Goal: Task Accomplishment & Management: Manage account settings

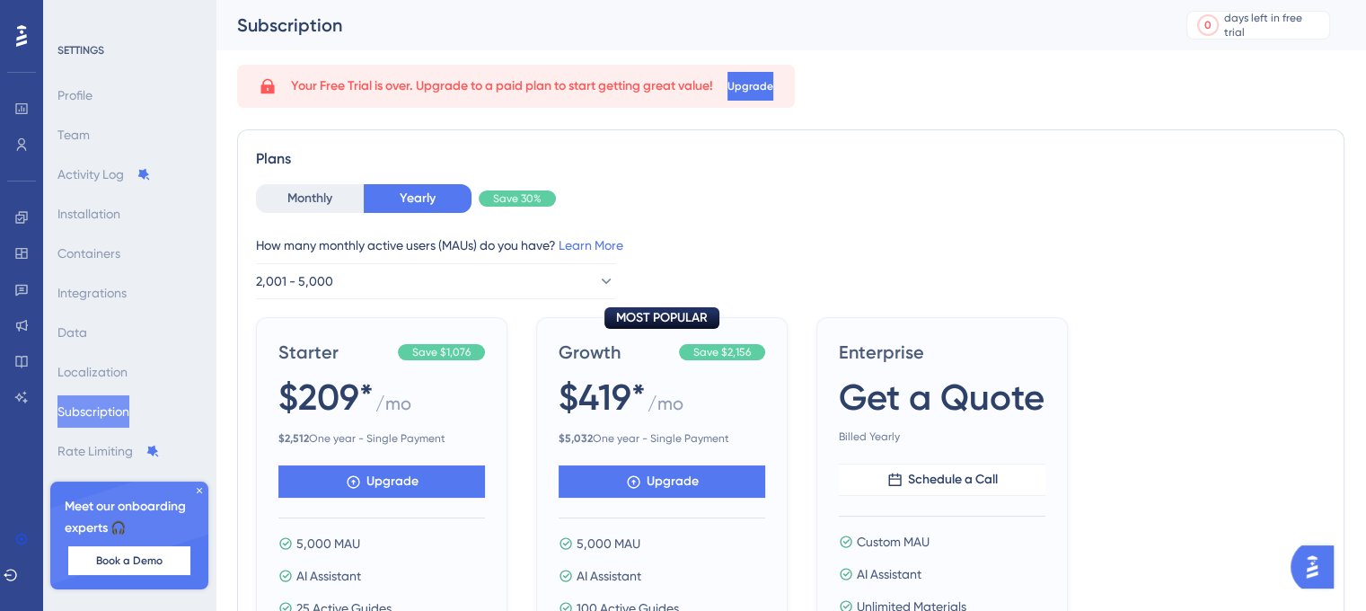
click at [199, 491] on icon at bounding box center [199, 490] width 11 height 11
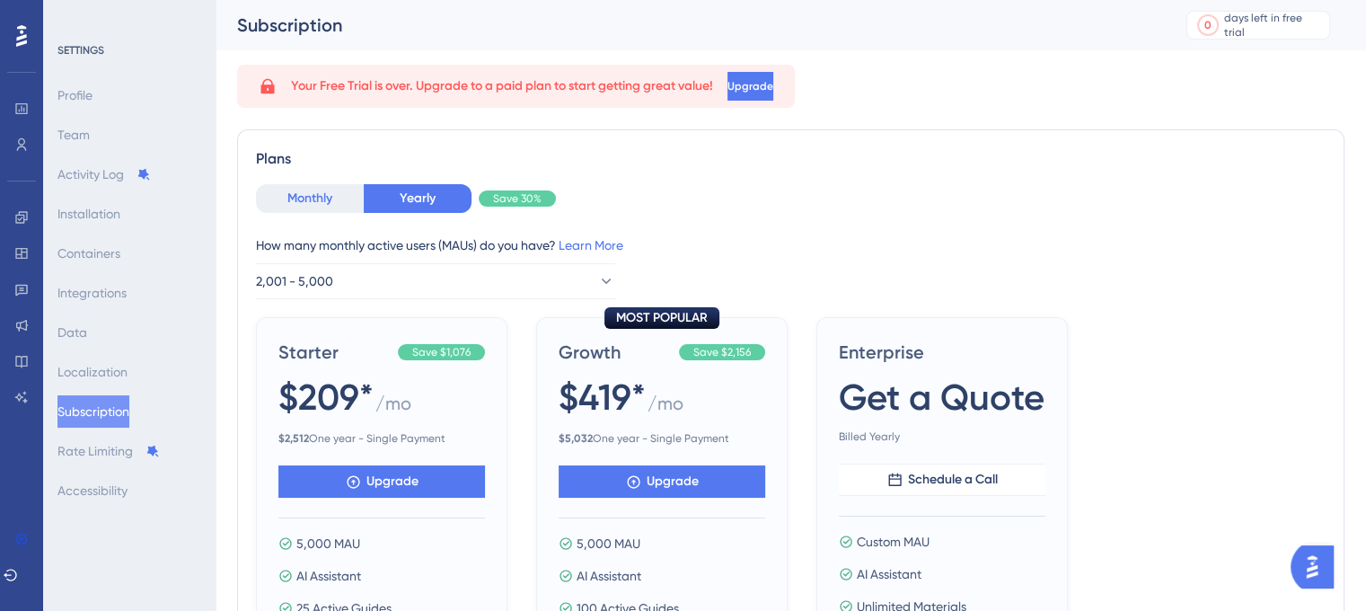
click at [291, 201] on button "Monthly" at bounding box center [310, 198] width 108 height 29
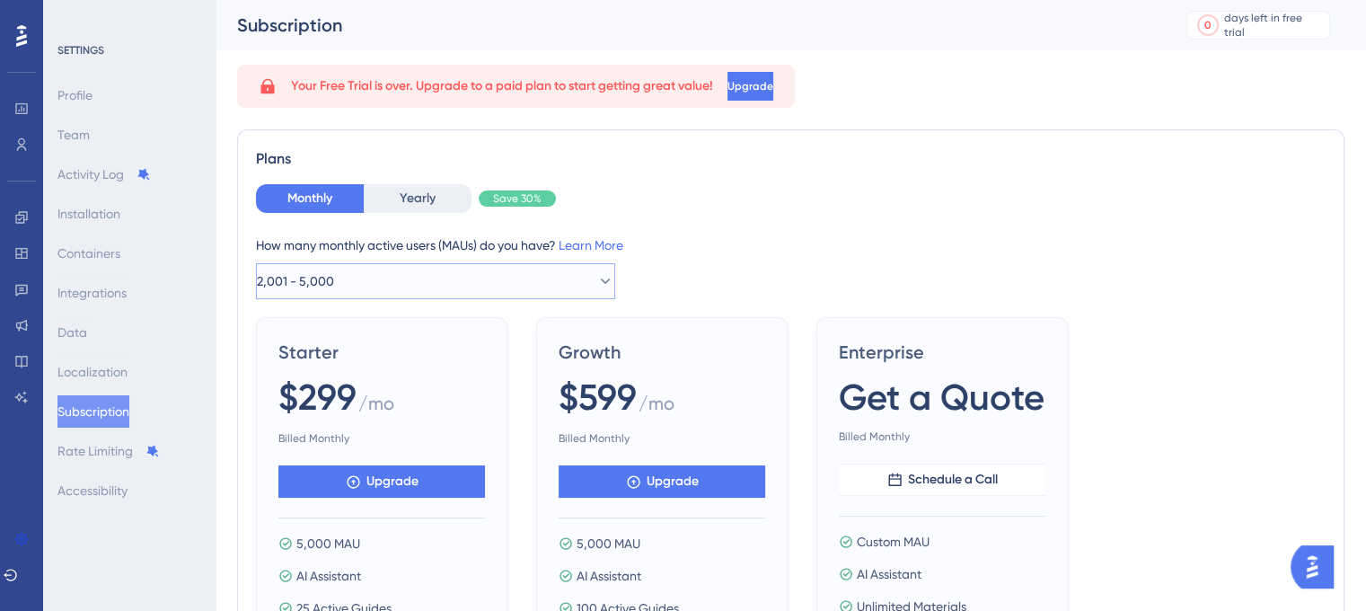
click at [371, 278] on button "2,001 - 5,000" at bounding box center [435, 281] width 359 height 36
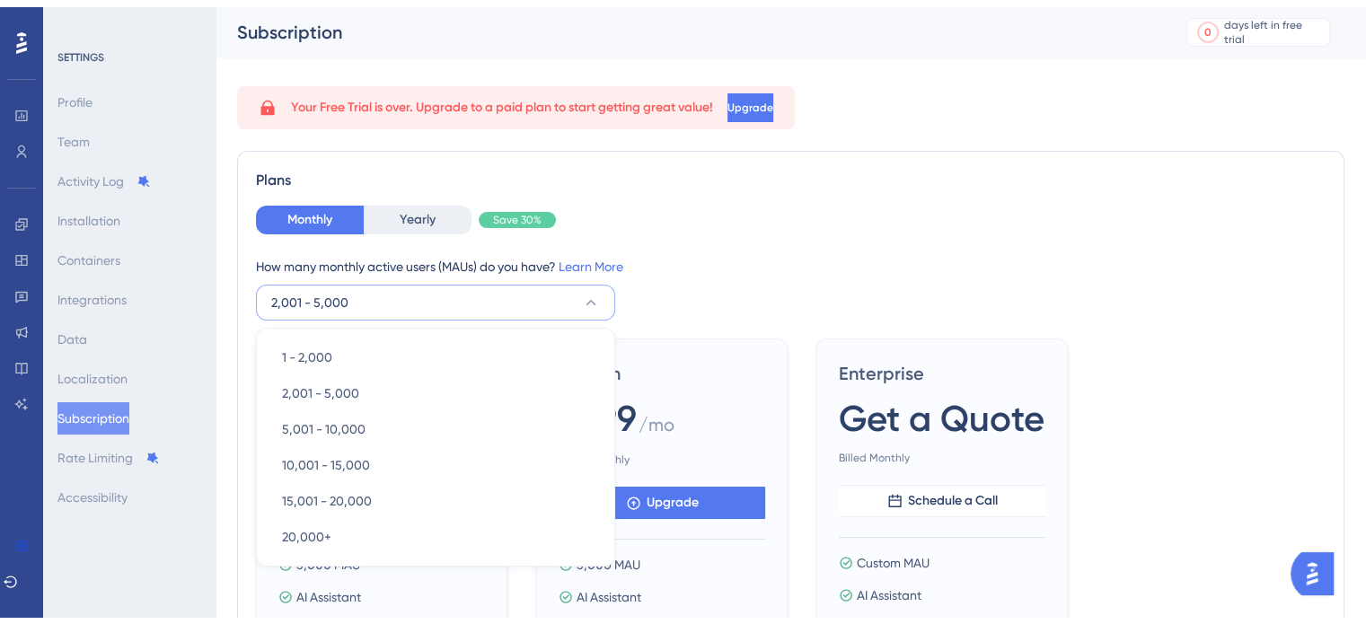
scroll to position [119, 0]
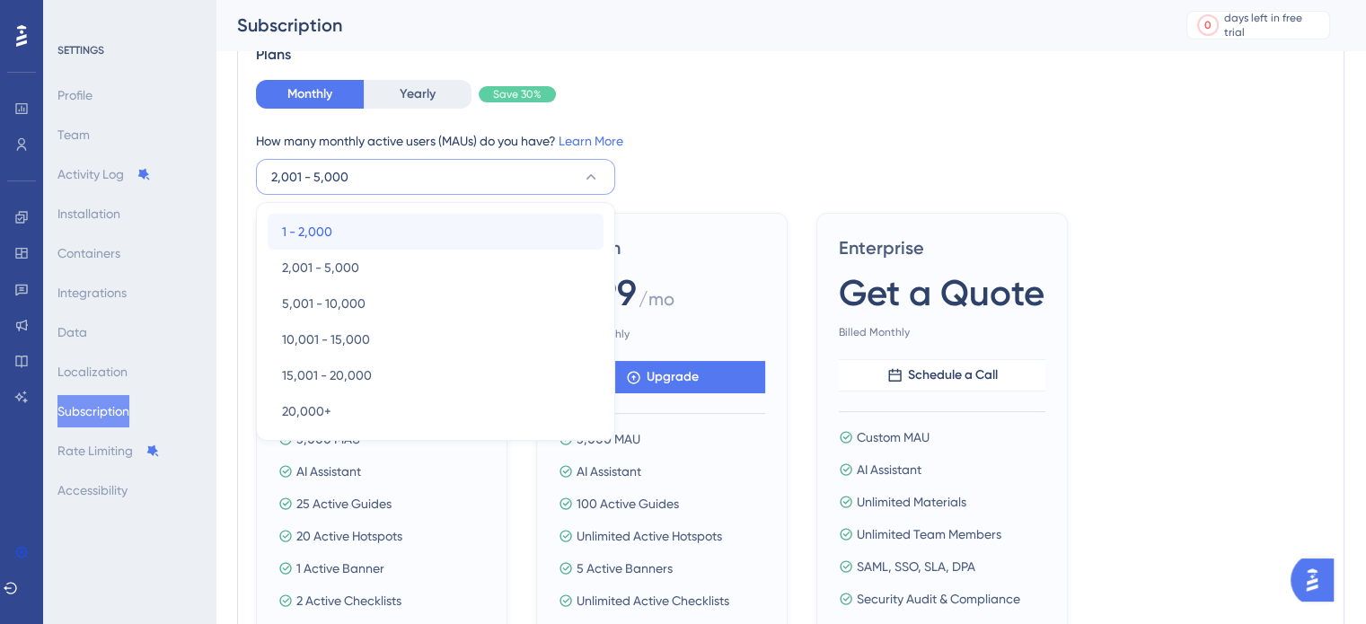
click at [369, 229] on div "1 - 2,000 1 - 2,000" at bounding box center [435, 232] width 307 height 36
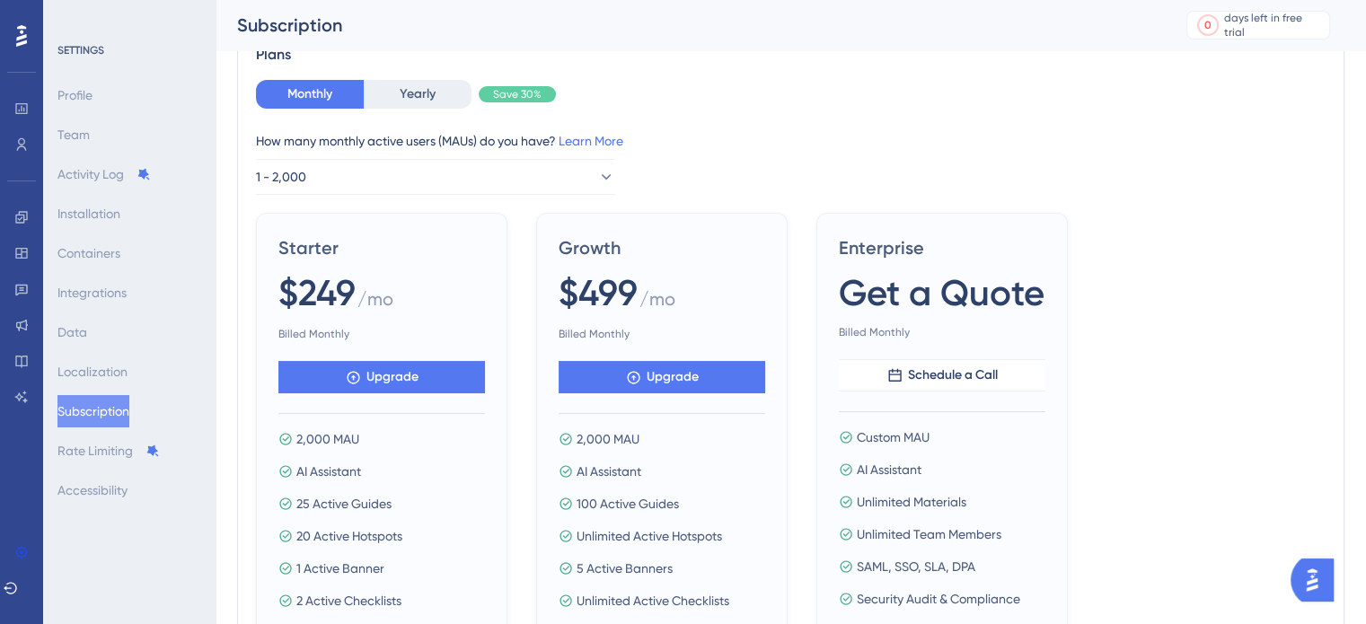
click at [854, 136] on div "How many monthly active users ([PERSON_NAME]) do you have? Learn More" at bounding box center [791, 141] width 1070 height 22
click at [505, 177] on button "1 - 2,000" at bounding box center [435, 177] width 359 height 36
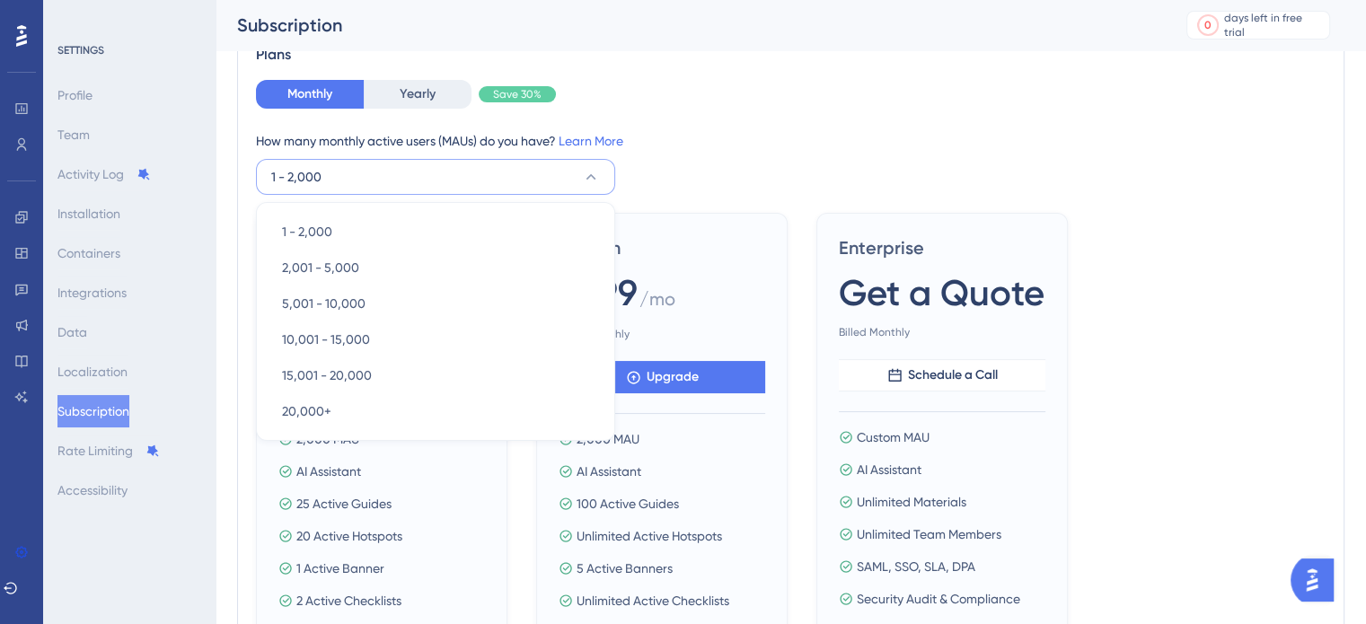
scroll to position [128, 0]
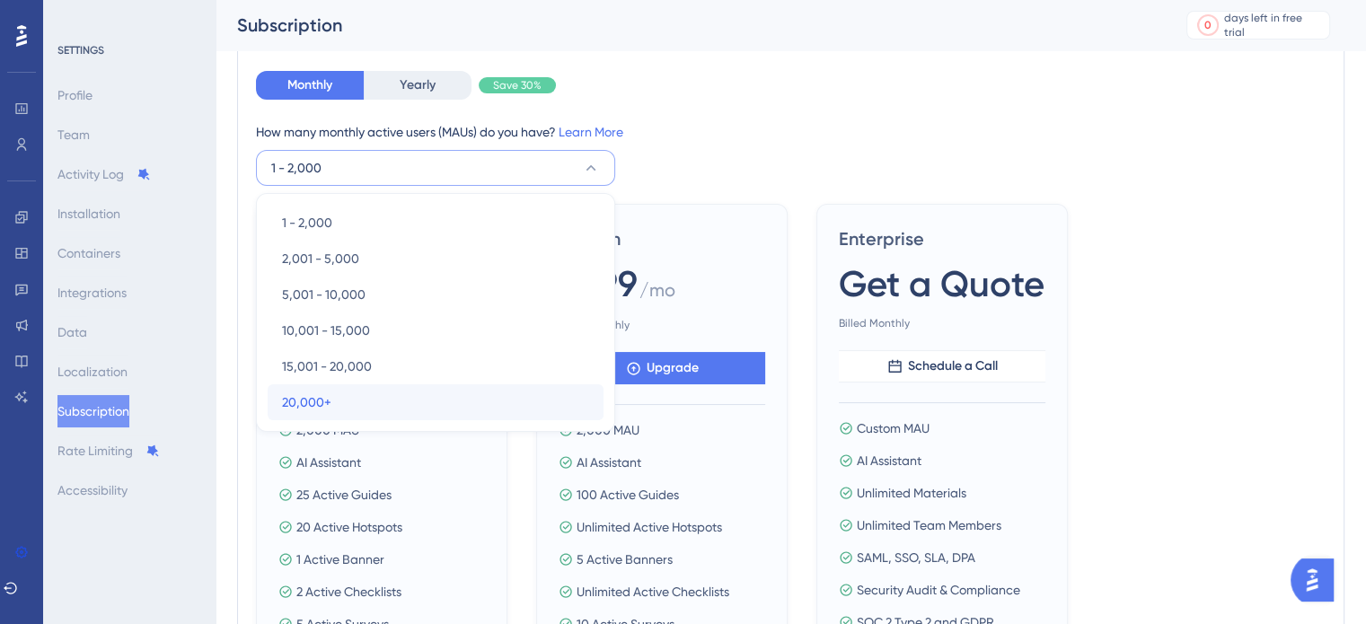
click at [394, 394] on div "20,000+ 20,000+" at bounding box center [435, 403] width 307 height 36
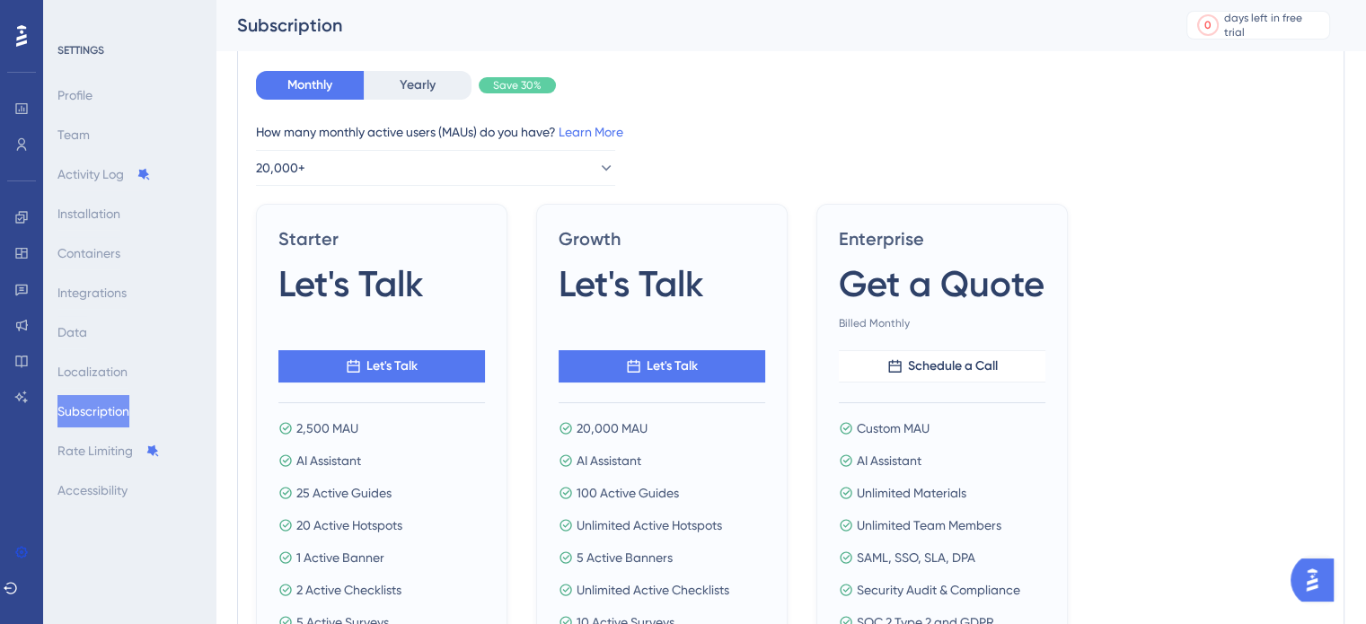
click at [438, 145] on div "How many monthly active users ([PERSON_NAME]) do you have? Learn More 20,000+" at bounding box center [791, 153] width 1070 height 65
click at [438, 165] on button "20,000+" at bounding box center [435, 168] width 359 height 36
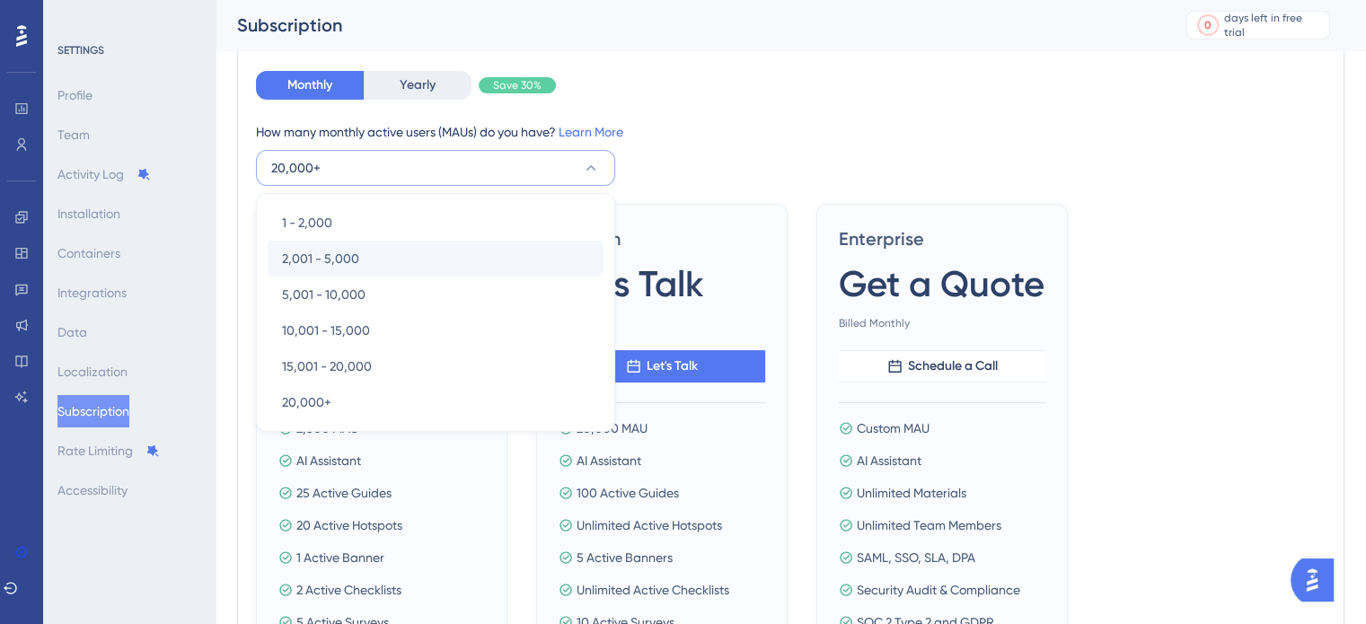
scroll to position [127, 0]
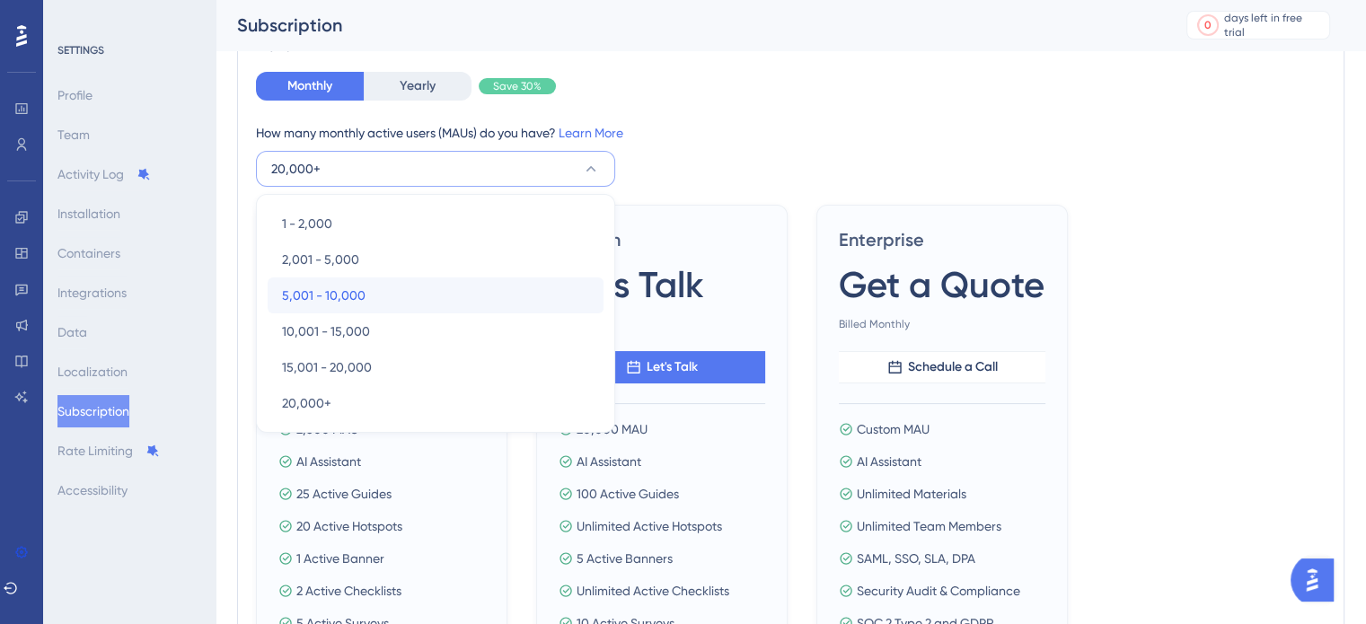
click at [406, 278] on div "5,001 - 10,000 5,001 - 10,000" at bounding box center [435, 296] width 307 height 36
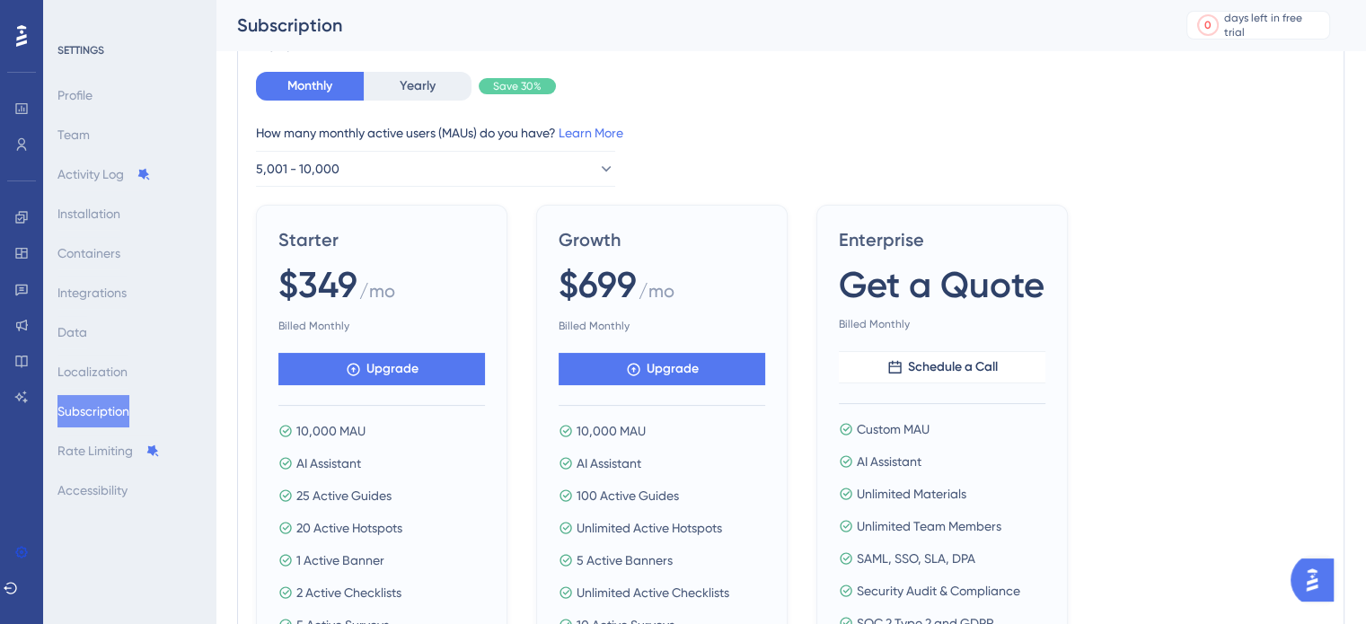
click at [407, 145] on div "How many monthly active users ([PERSON_NAME]) do you have? Learn More 5,001 - 1…" at bounding box center [791, 154] width 1070 height 65
click at [411, 168] on button "5,001 - 10,000" at bounding box center [435, 169] width 359 height 36
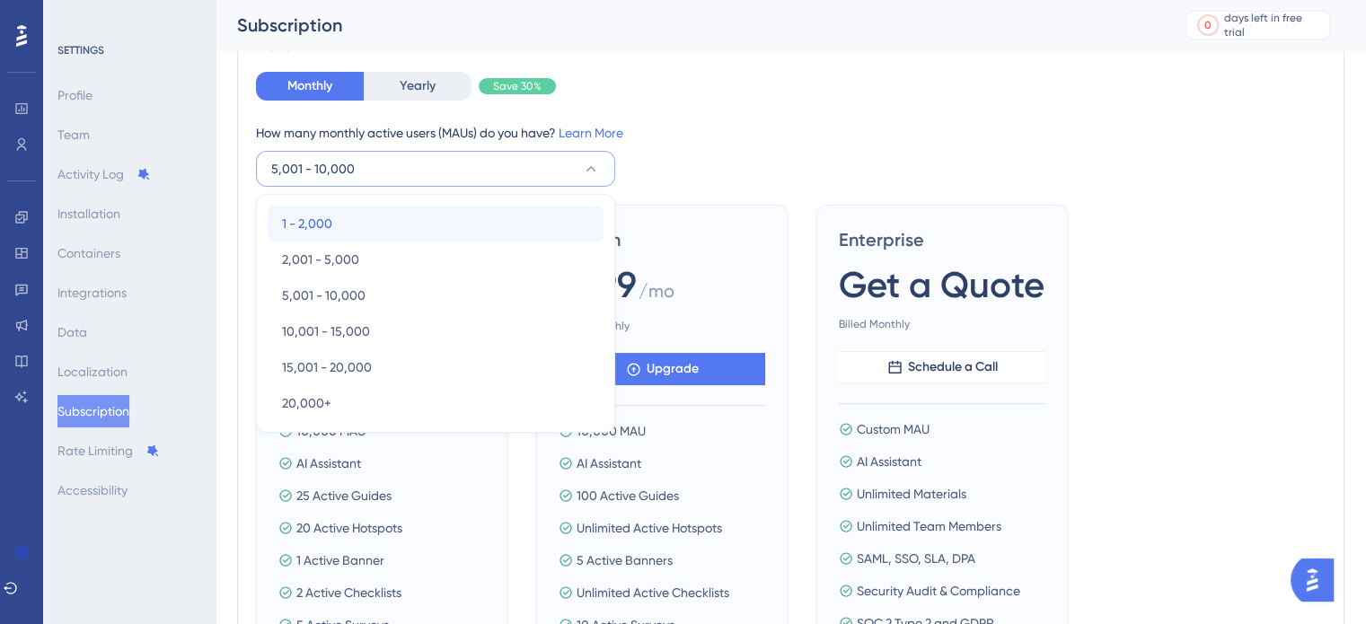
click at [383, 217] on div "1 - 2,000 1 - 2,000" at bounding box center [435, 224] width 307 height 36
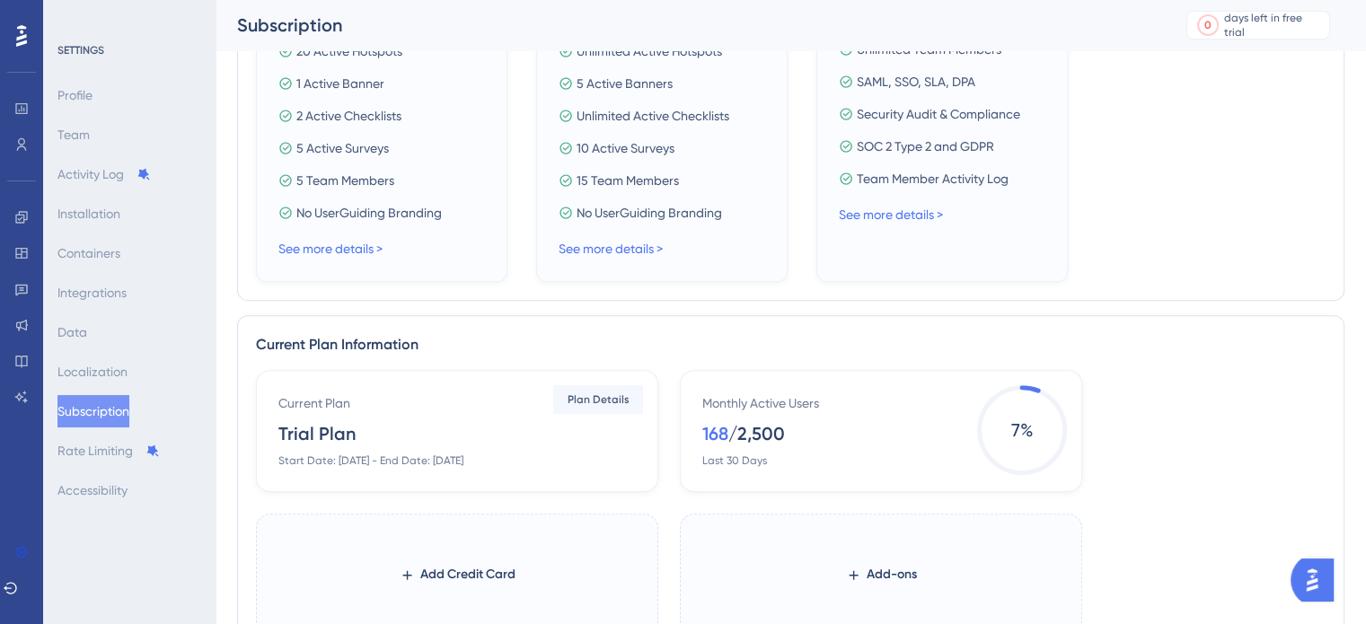
scroll to position [584, 0]
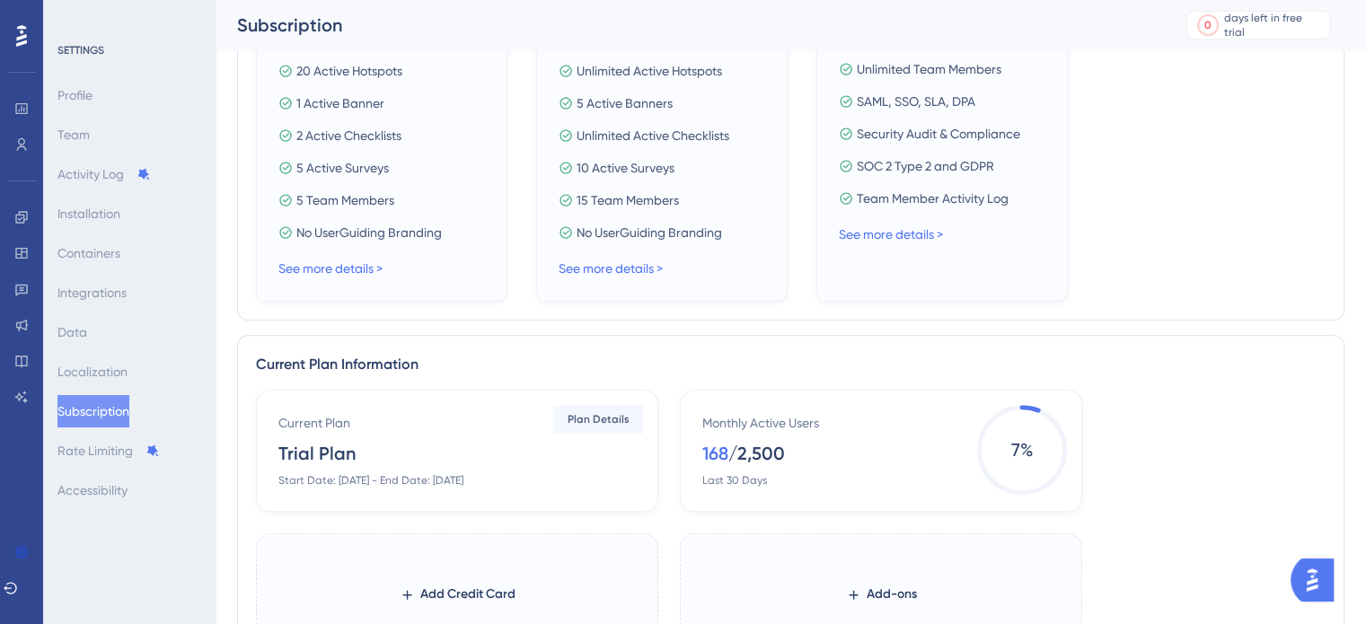
click at [111, 310] on div "Profile Team Activity Log Installation Containers Integrations Data Localizatio…" at bounding box center [130, 293] width 146 height 428
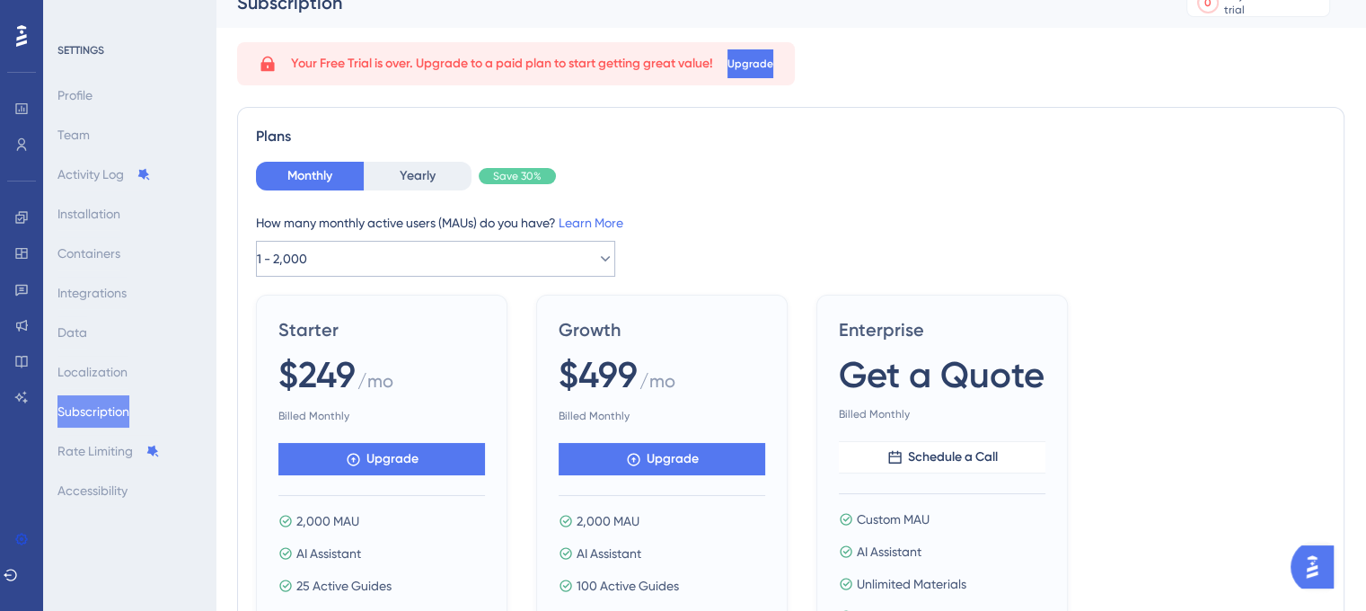
scroll to position [0, 0]
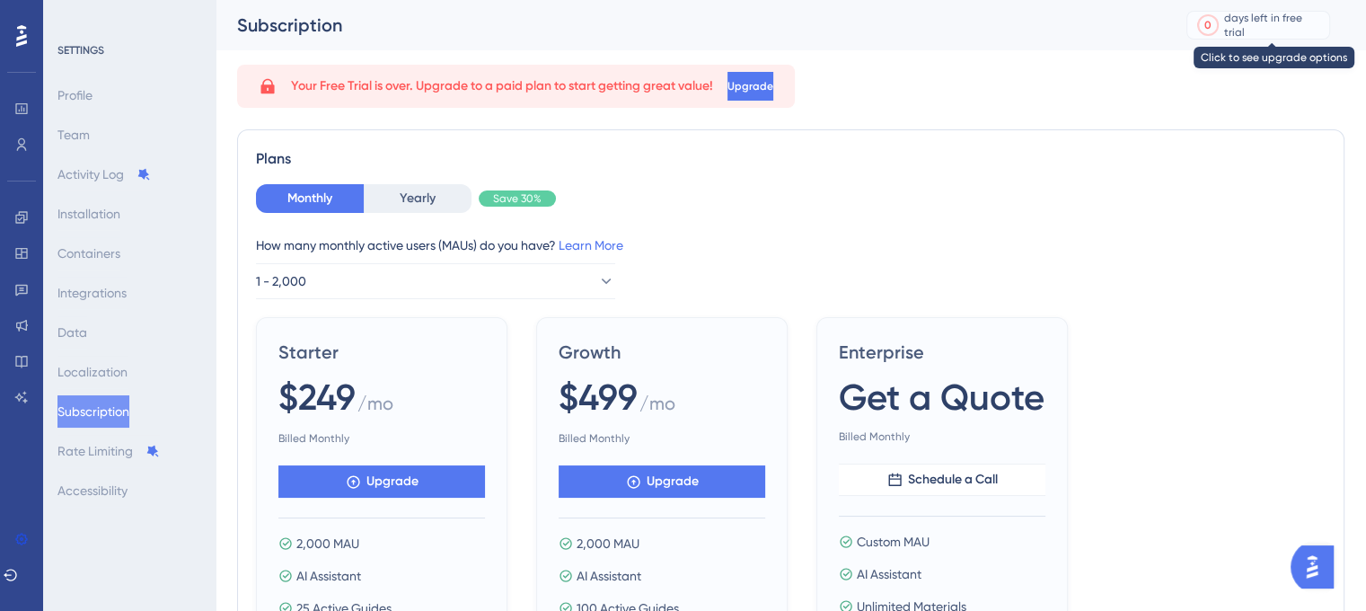
click at [1245, 29] on div "days left in free trial" at bounding box center [1275, 25] width 100 height 29
